Goal: Transaction & Acquisition: Purchase product/service

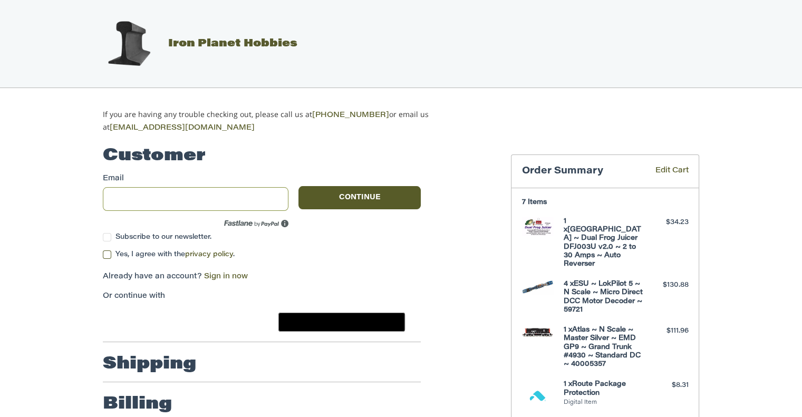
click at [176, 195] on input "Email" at bounding box center [196, 199] width 186 height 24
type input "**********"
click at [382, 191] on button "Continue" at bounding box center [360, 197] width 122 height 23
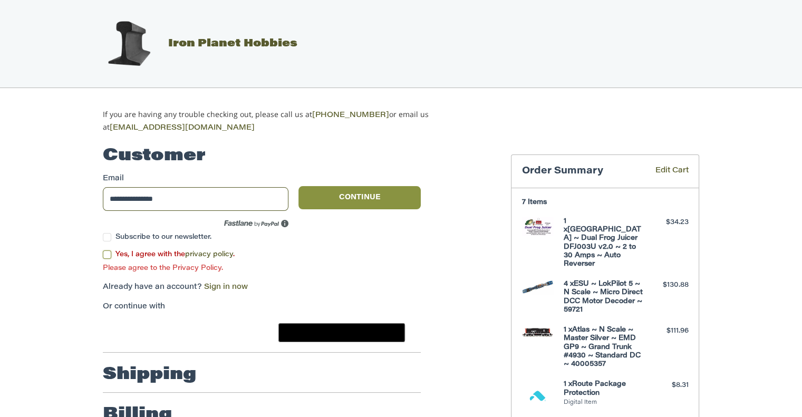
scroll to position [49, 0]
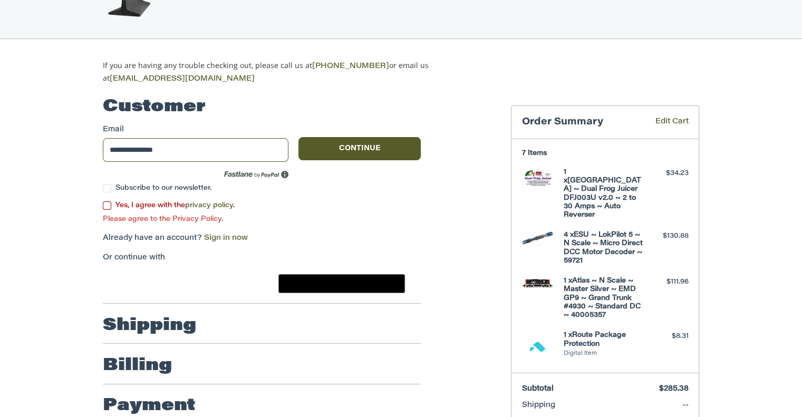
click at [106, 202] on label "Yes, I agree with the privacy policy ." at bounding box center [262, 205] width 318 height 8
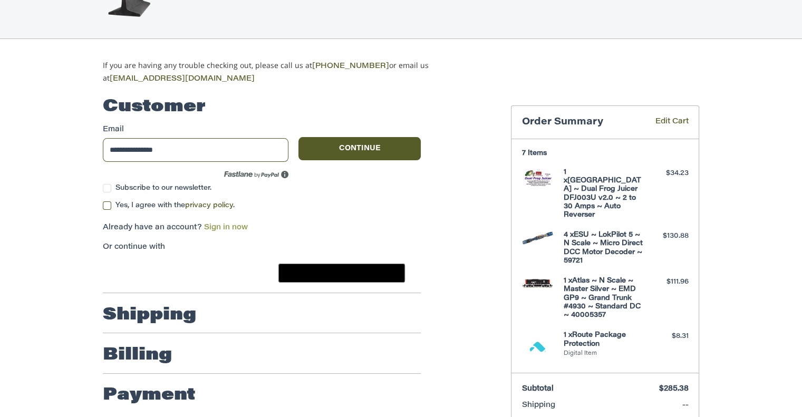
click at [220, 224] on link "Sign in now" at bounding box center [226, 227] width 44 height 7
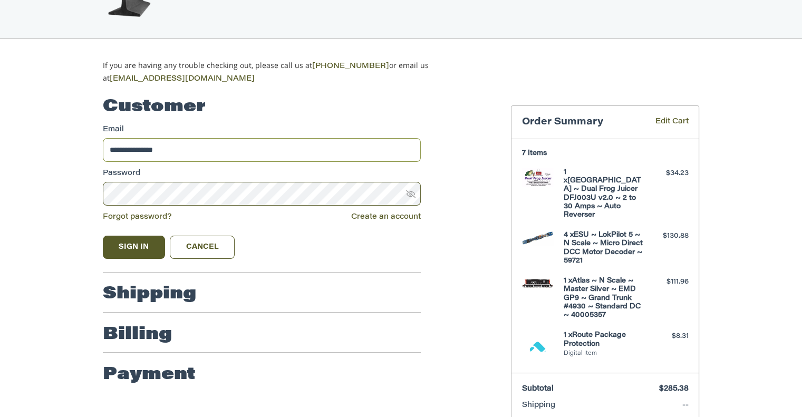
click at [189, 150] on input "**********" at bounding box center [262, 150] width 318 height 24
click at [103, 236] on button "Sign In" at bounding box center [134, 247] width 62 height 23
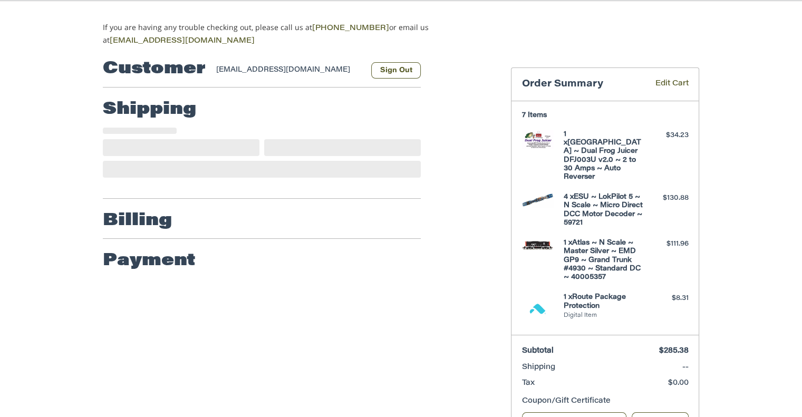
scroll to position [89, 0]
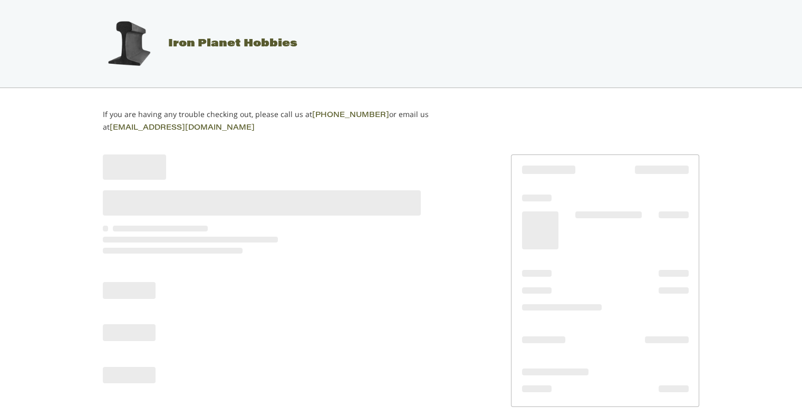
scroll to position [7, 0]
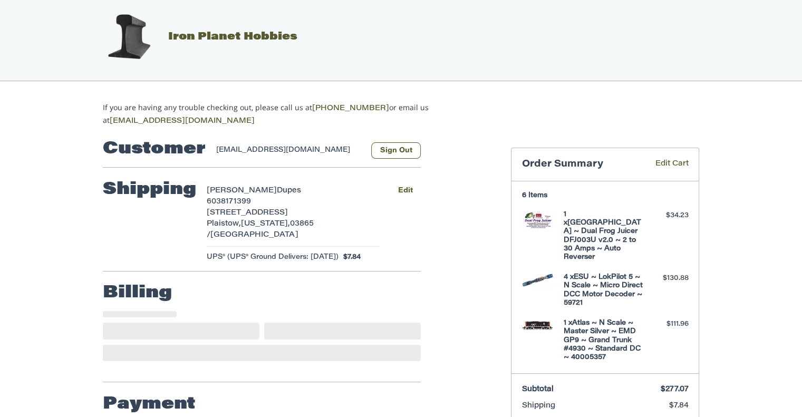
select select "**"
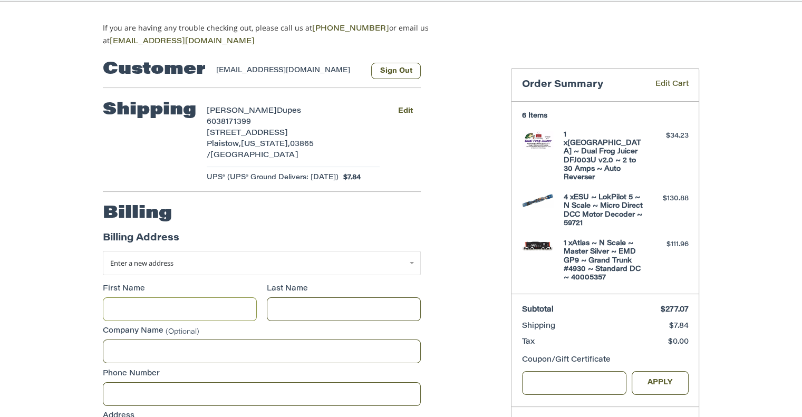
scroll to position [86, 0]
click at [405, 107] on button "Edit" at bounding box center [405, 110] width 31 height 15
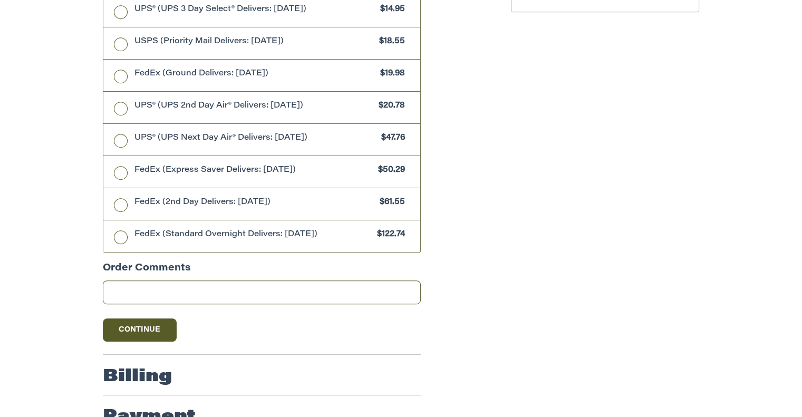
scroll to position [551, 0]
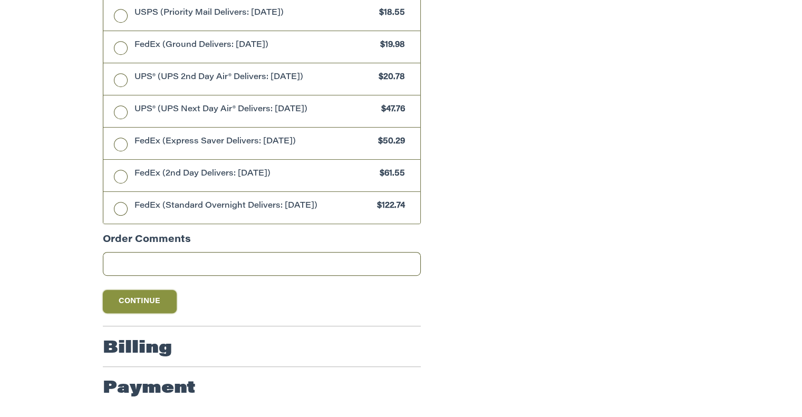
click at [130, 303] on button "Continue" at bounding box center [140, 301] width 74 height 23
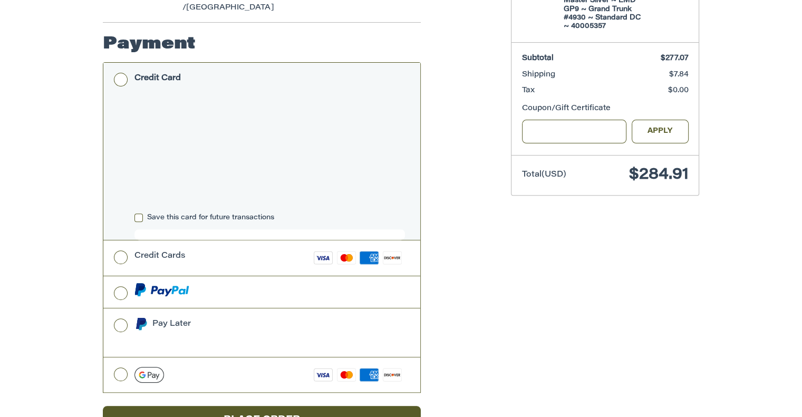
scroll to position [365, 0]
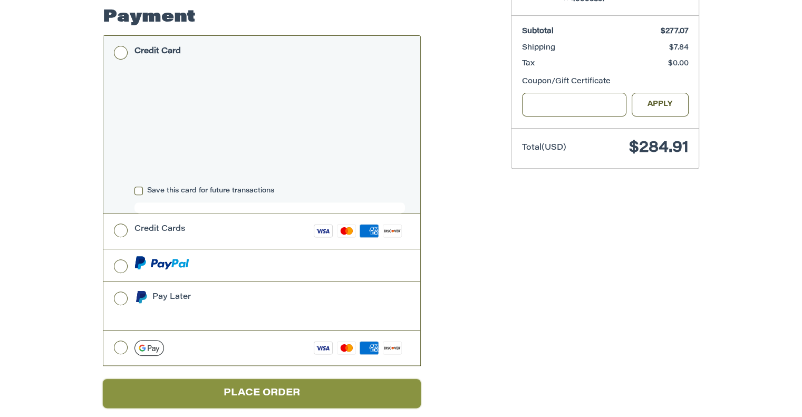
click at [305, 382] on button "Place Order" at bounding box center [262, 393] width 318 height 29
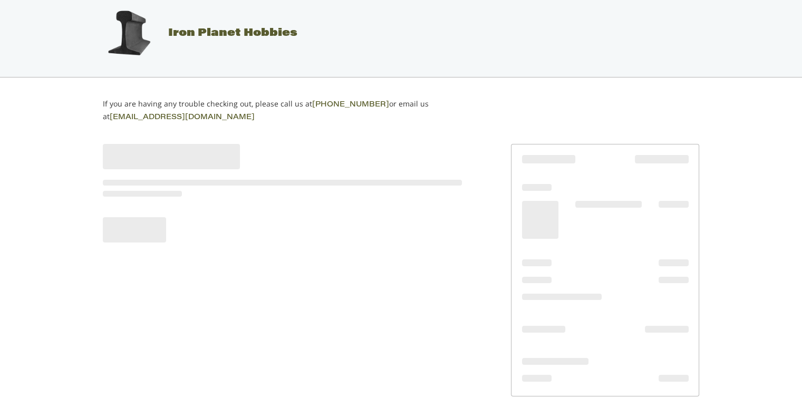
scroll to position [7, 0]
